Goal: Task Accomplishment & Management: Manage account settings

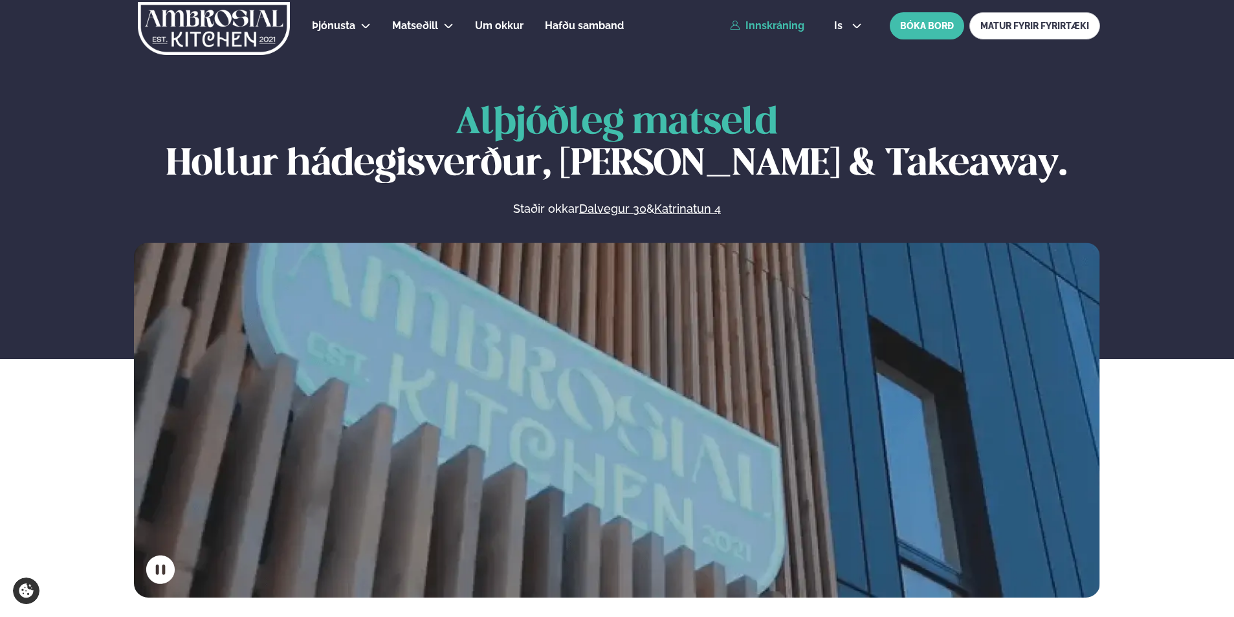
click at [797, 27] on link "Innskráning" at bounding box center [767, 26] width 74 height 12
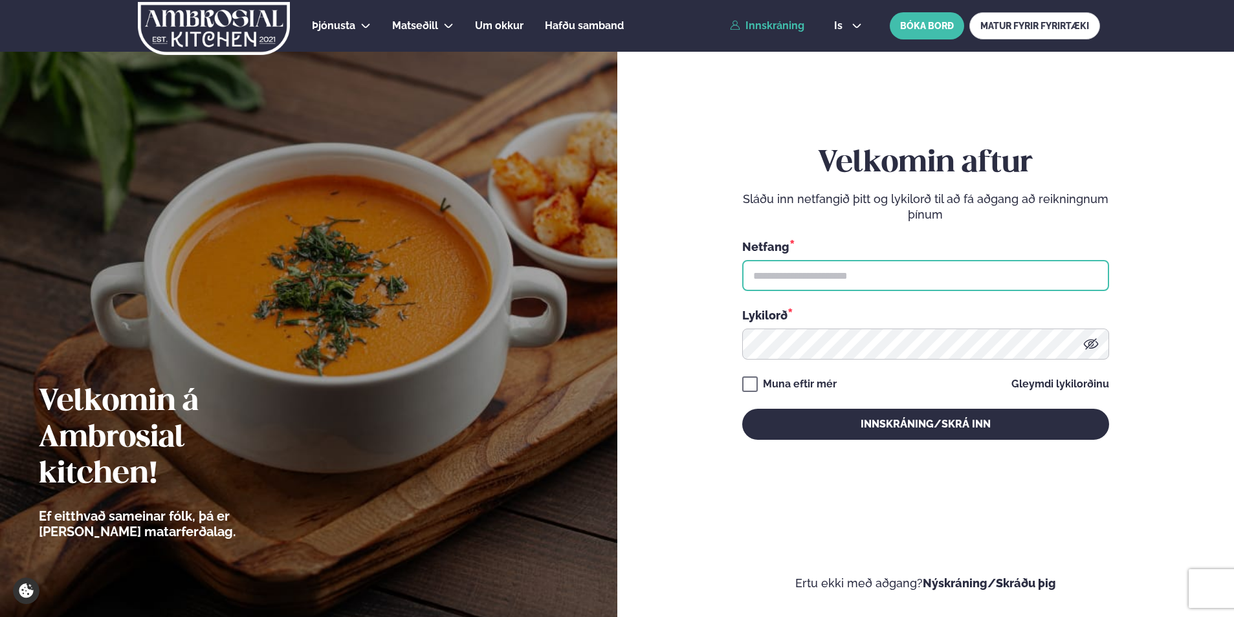
type input "**********"
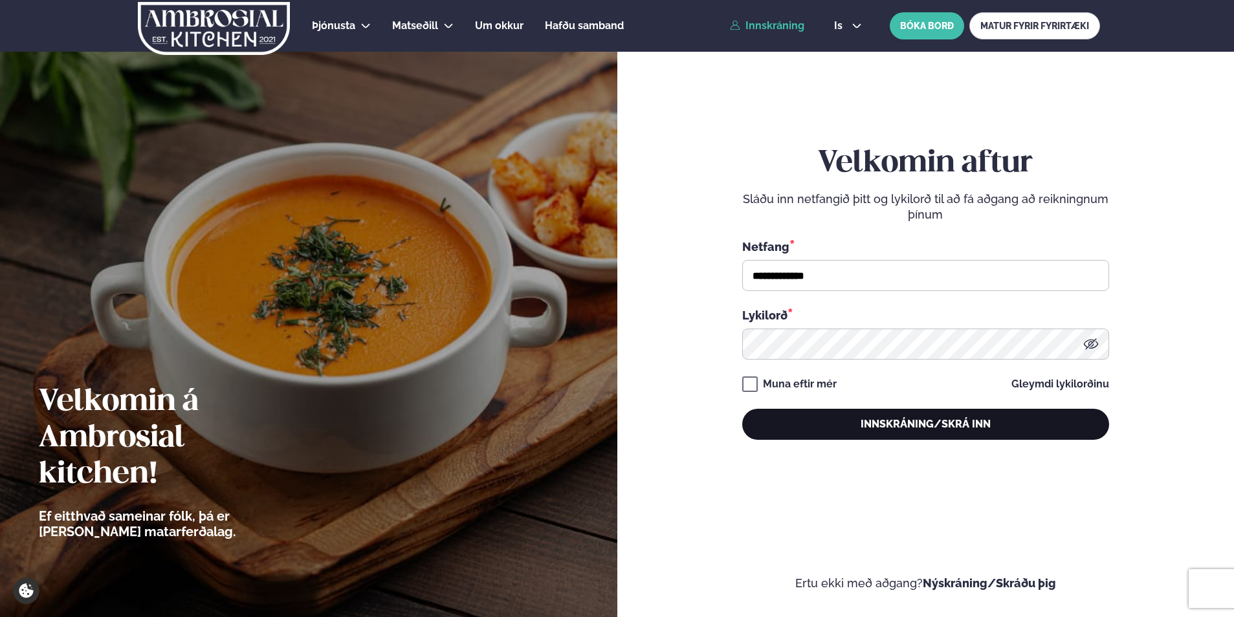
click at [865, 427] on button "Innskráning/Skrá inn" at bounding box center [925, 424] width 367 height 31
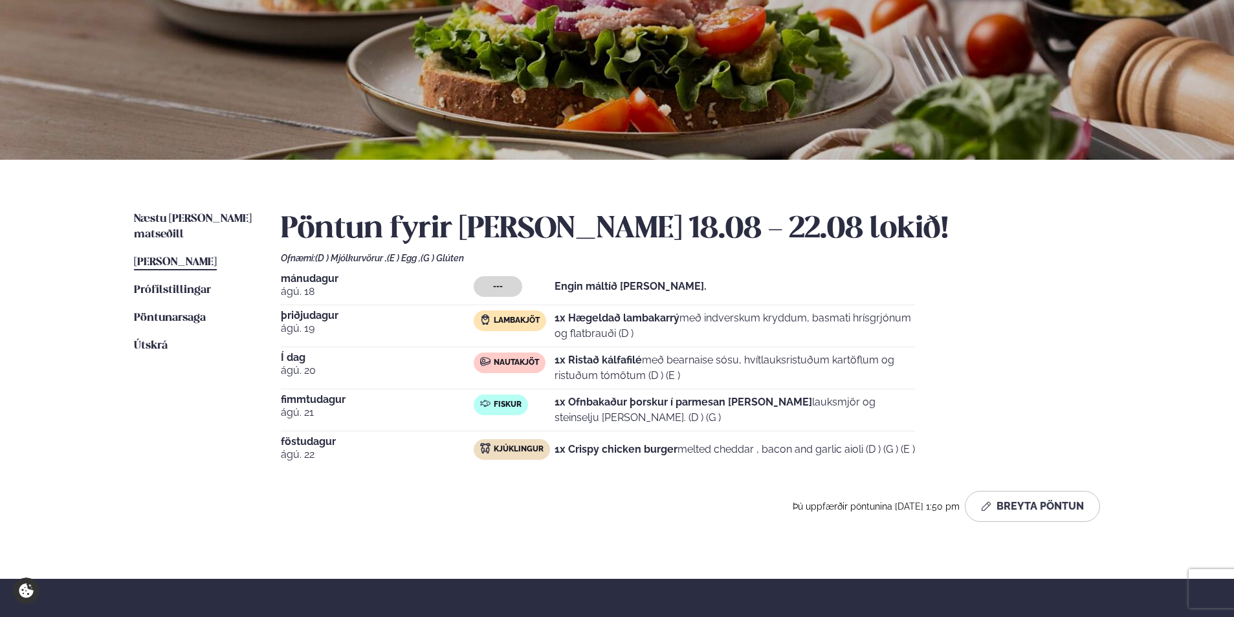
scroll to position [129, 0]
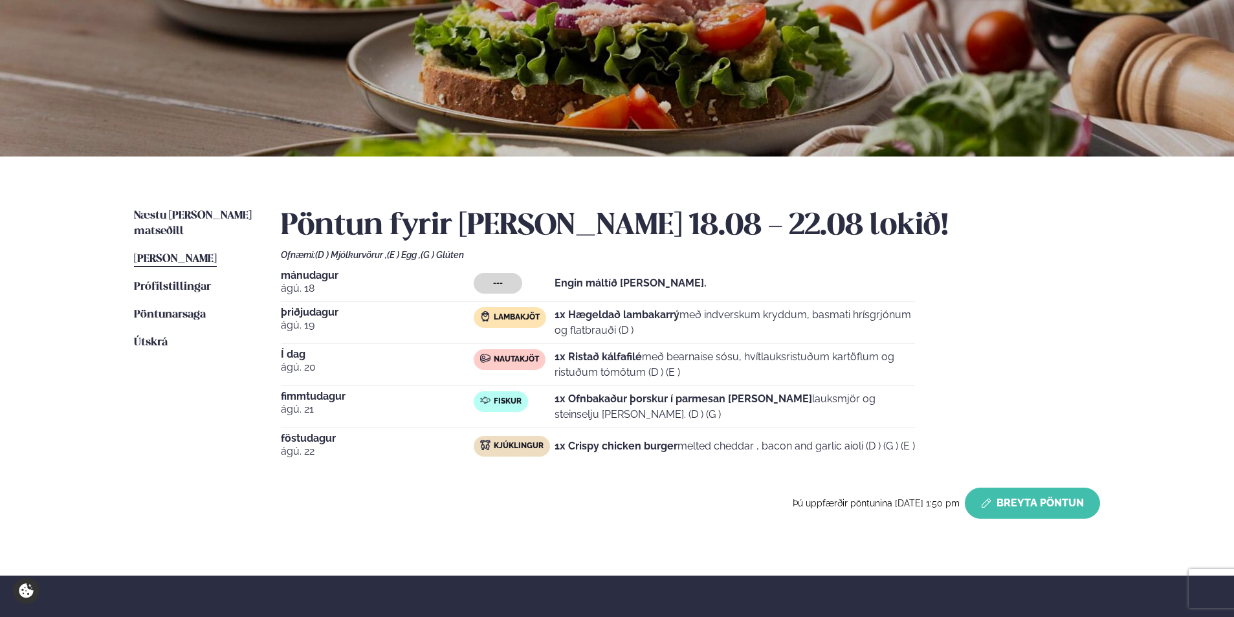
click at [1032, 513] on button "Breyta Pöntun" at bounding box center [1032, 503] width 135 height 31
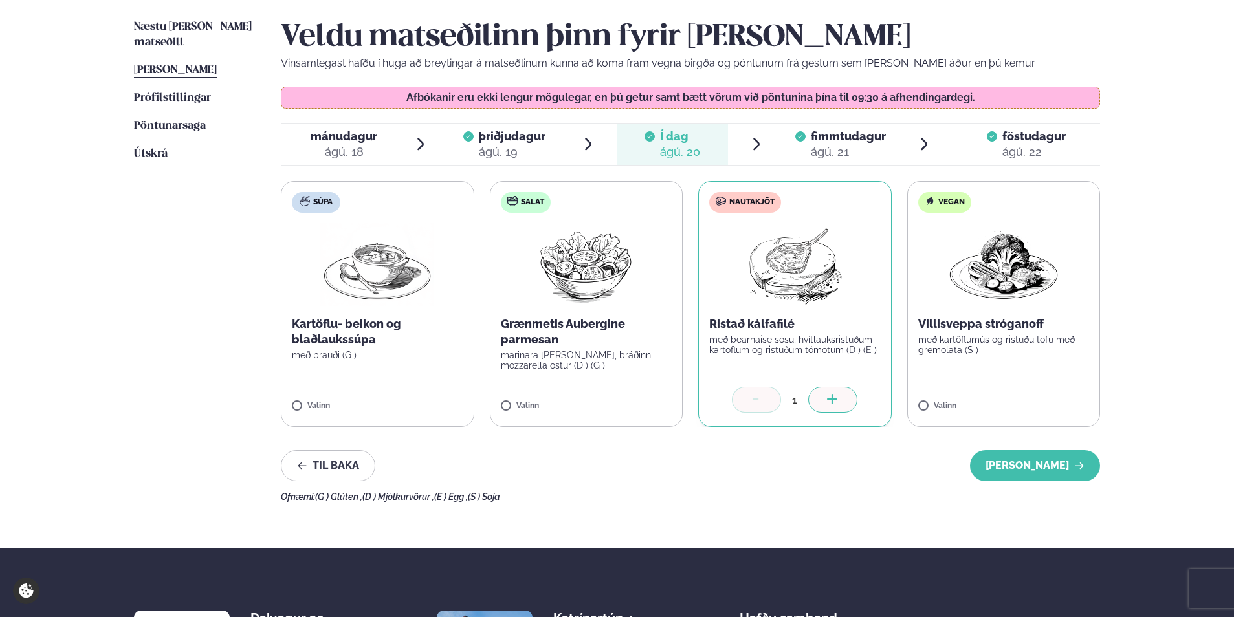
scroll to position [324, 0]
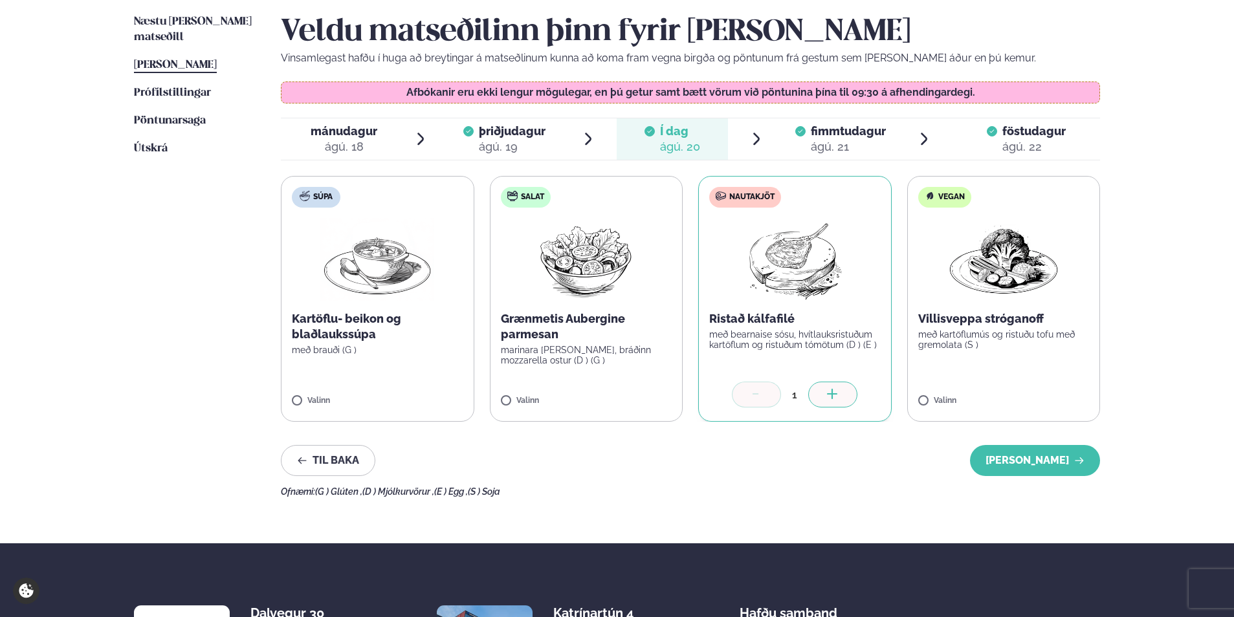
click at [804, 142] on div at bounding box center [800, 139] width 10 height 31
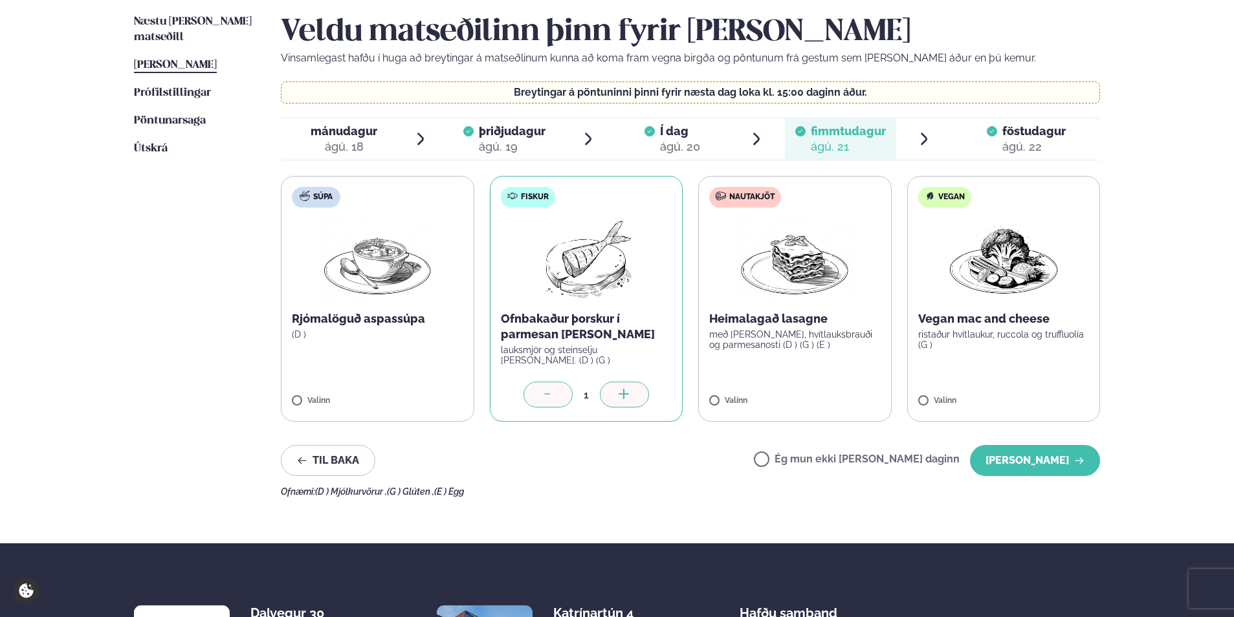
click at [551, 397] on icon at bounding box center [548, 395] width 13 height 13
click at [1036, 457] on button "[PERSON_NAME]" at bounding box center [1035, 460] width 130 height 31
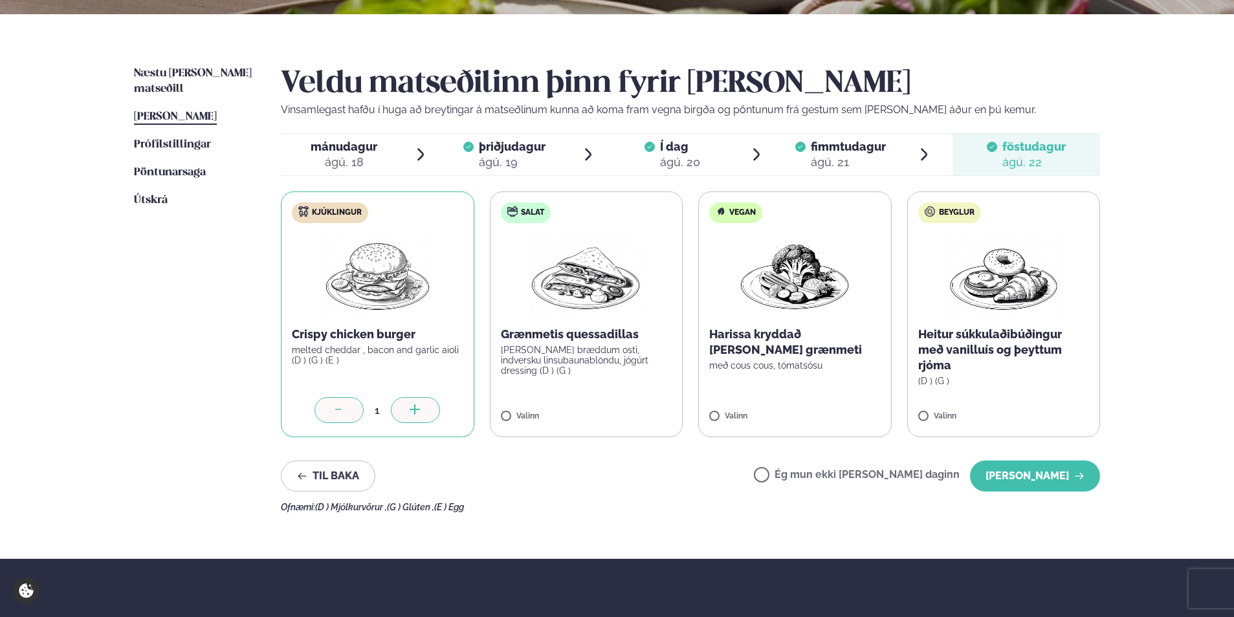
scroll to position [259, 0]
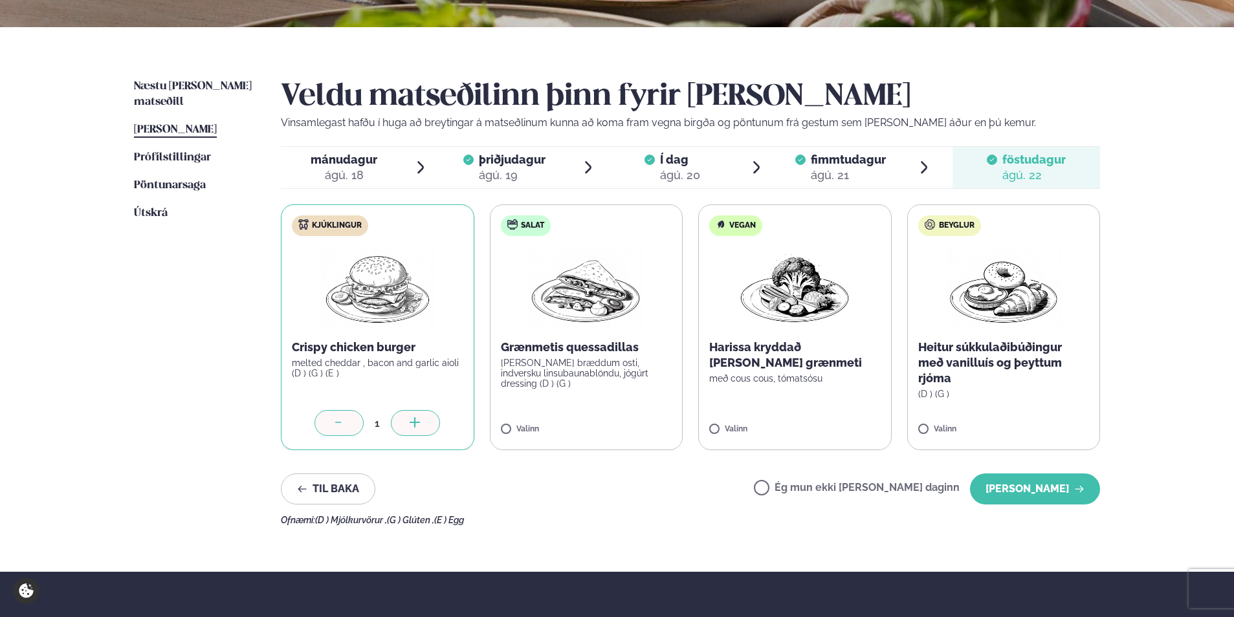
click at [1001, 162] on span "föstudagur fös. ágú. 22" at bounding box center [1027, 167] width 148 height 41
click at [883, 174] on div "ágú. 21" at bounding box center [848, 176] width 75 height 16
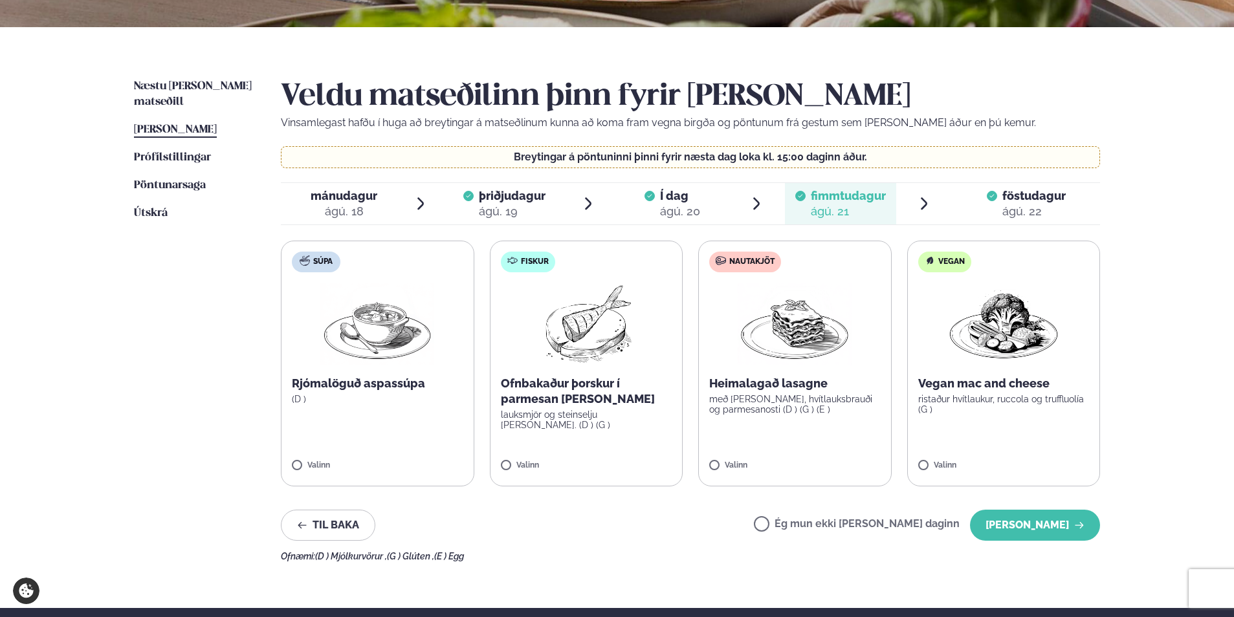
click at [1017, 188] on div "föstudagur fös." at bounding box center [1034, 196] width 63 height 16
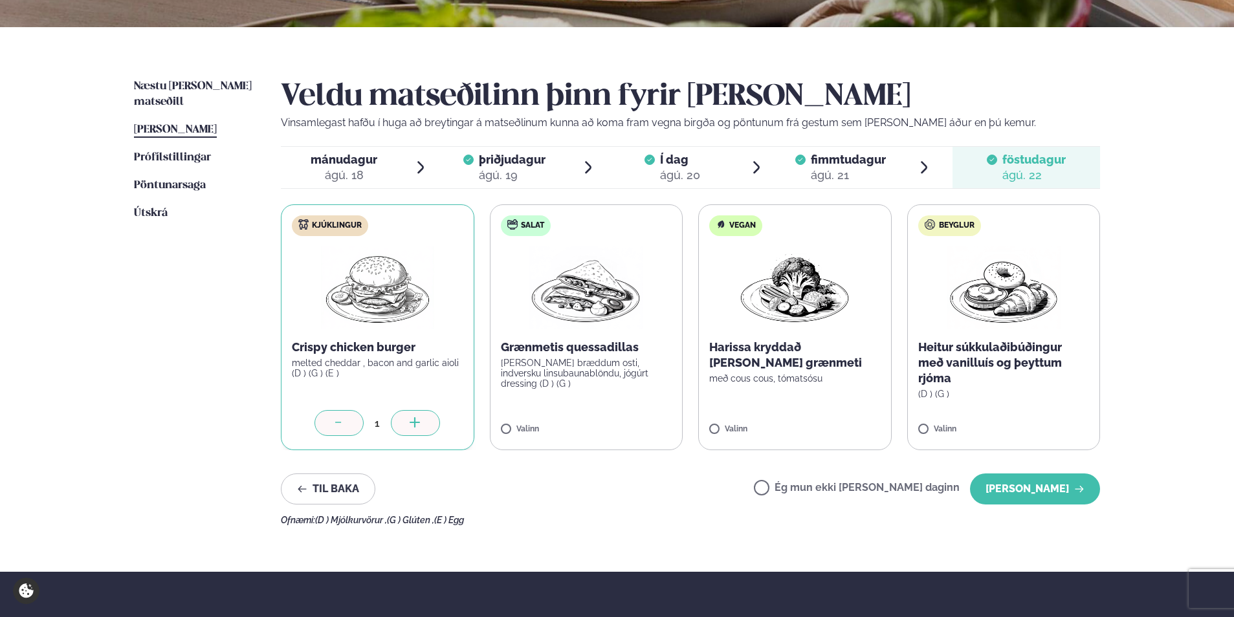
click at [703, 165] on span "Í dag Í d. [DATE]" at bounding box center [672, 167] width 111 height 41
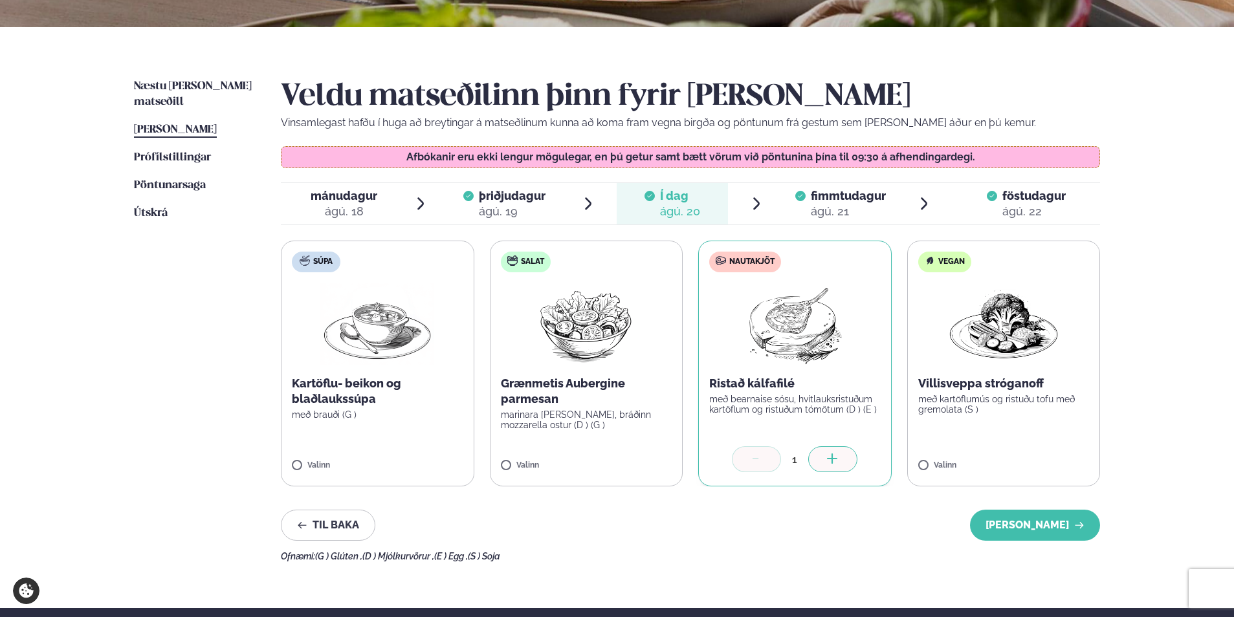
click at [840, 201] on span "fimmtudagur" at bounding box center [848, 196] width 75 height 14
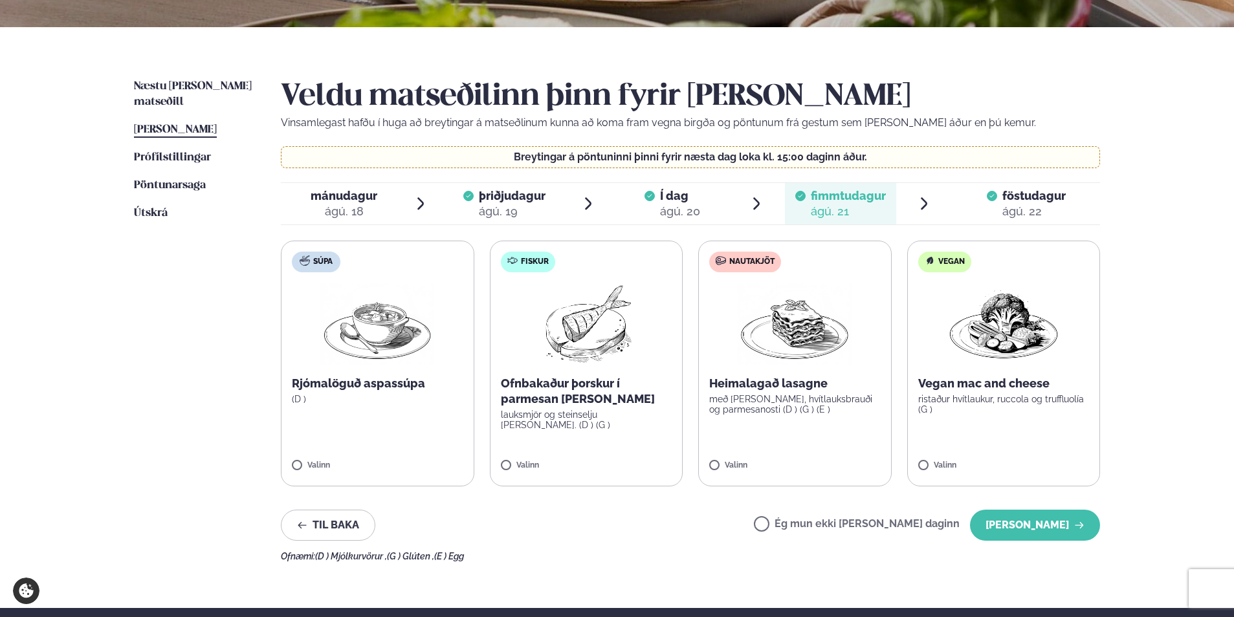
click at [1005, 210] on div "ágú. 22" at bounding box center [1034, 212] width 63 height 16
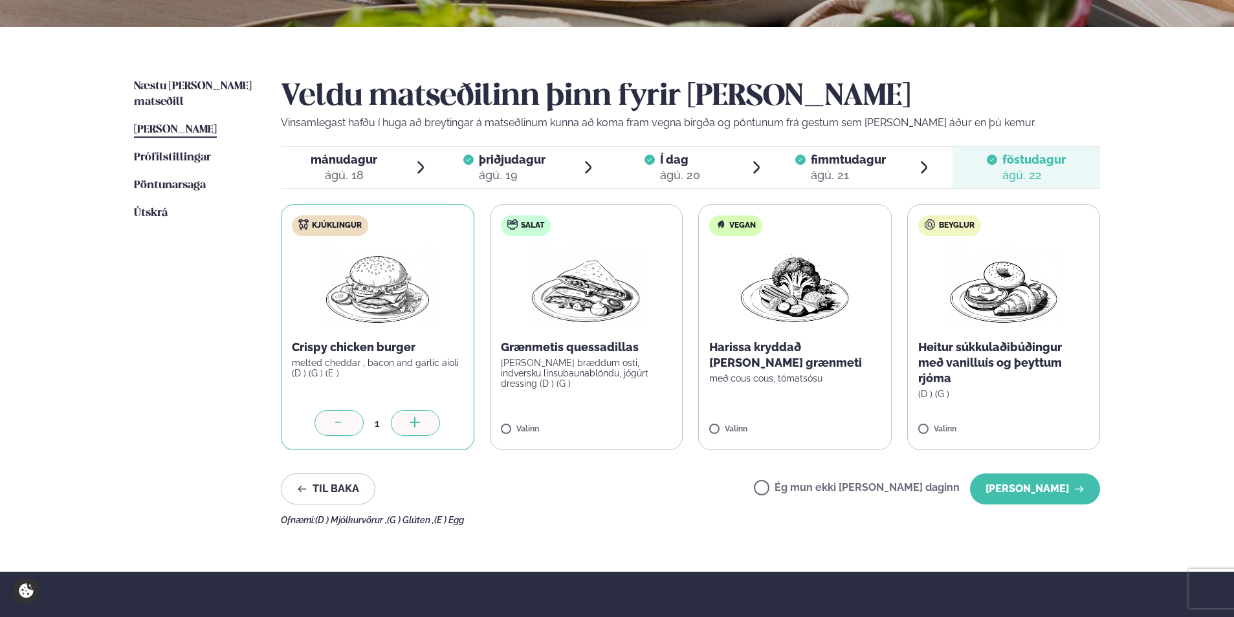
click at [882, 167] on div "fimmtudagur fim." at bounding box center [848, 160] width 75 height 16
